Goal: Navigation & Orientation: Find specific page/section

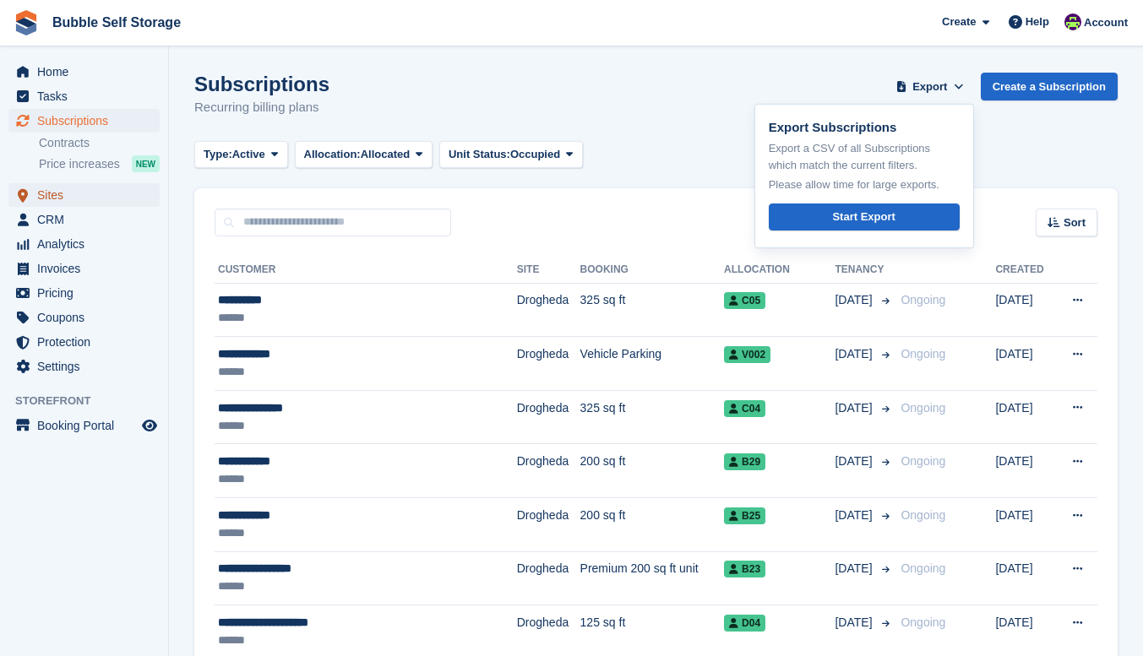
click at [63, 200] on span "Sites" at bounding box center [87, 195] width 101 height 24
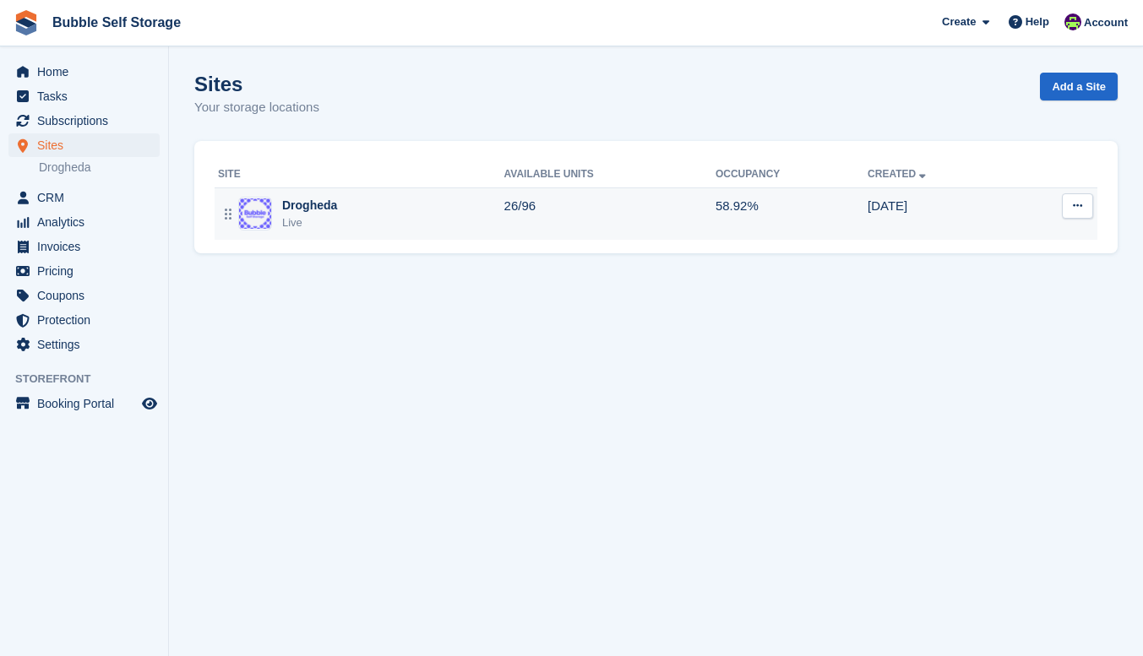
click at [364, 211] on div "Drogheda Live" at bounding box center [361, 214] width 286 height 35
